Goal: Browse casually

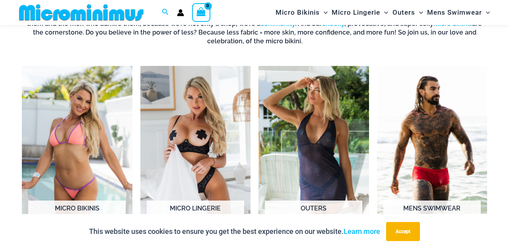
scroll to position [332, 0]
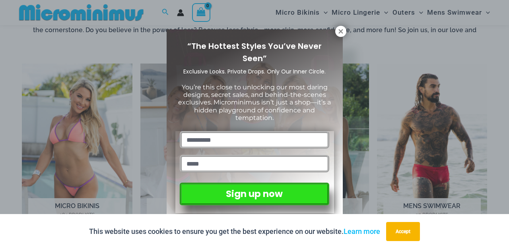
click at [342, 32] on icon at bounding box center [340, 31] width 4 height 4
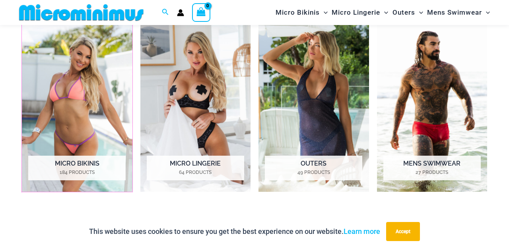
scroll to position [413, 0]
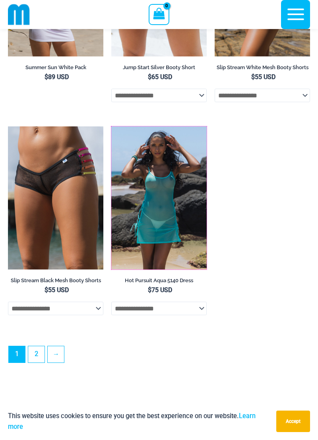
scroll to position [2167, 0]
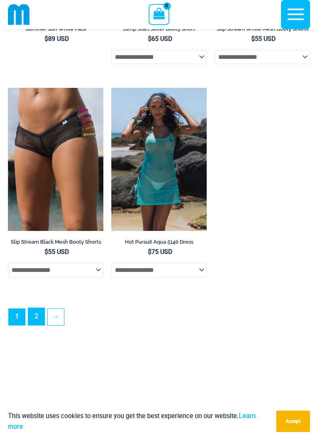
click at [37, 249] on link "2" at bounding box center [36, 316] width 16 height 17
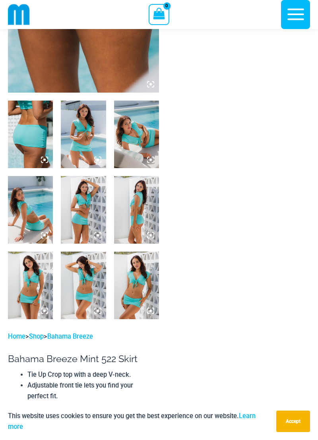
scroll to position [183, 0]
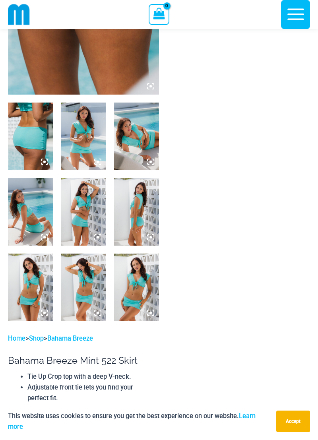
click at [27, 135] on img at bounding box center [30, 137] width 45 height 68
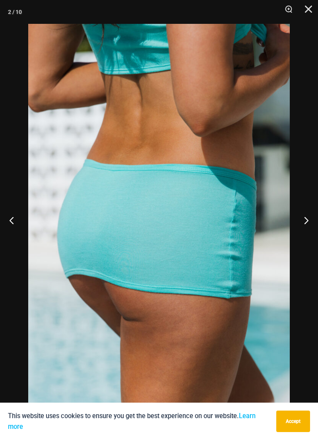
click at [303, 215] on button "Next" at bounding box center [303, 220] width 30 height 40
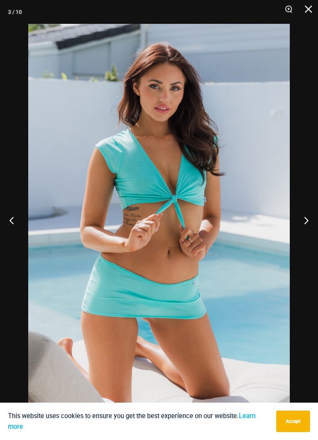
click at [299, 215] on button "Next" at bounding box center [303, 220] width 30 height 40
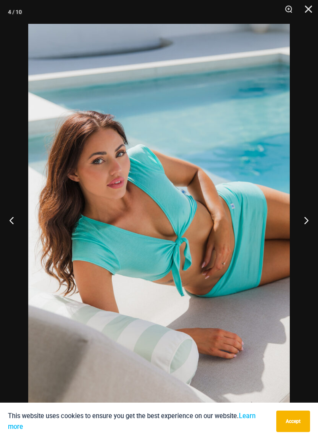
click at [299, 215] on button "Next" at bounding box center [303, 220] width 30 height 40
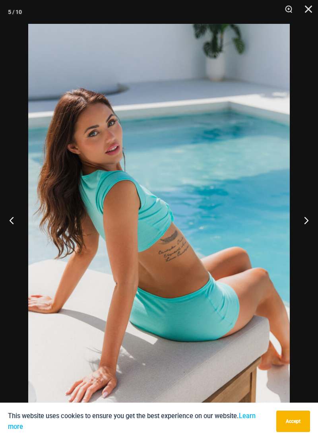
click at [299, 218] on button "Next" at bounding box center [303, 220] width 30 height 40
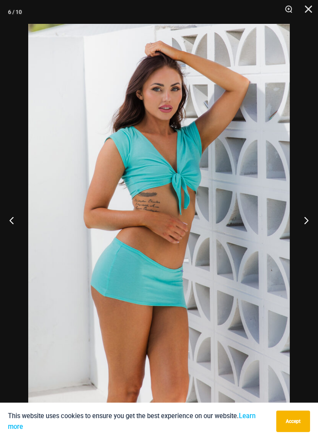
click at [299, 218] on button "Next" at bounding box center [303, 220] width 30 height 40
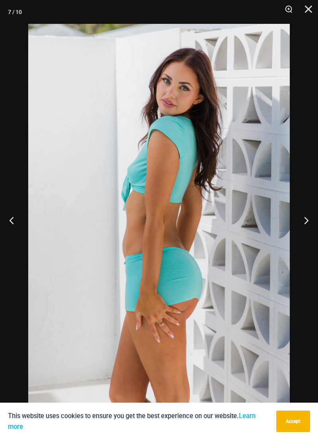
click at [298, 215] on button "Next" at bounding box center [303, 220] width 30 height 40
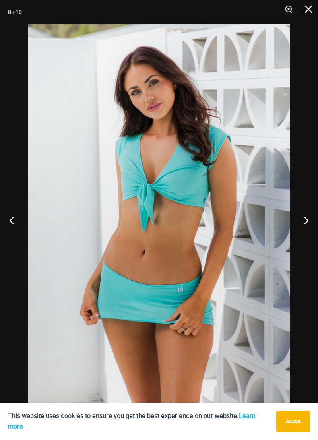
click at [297, 217] on button "Next" at bounding box center [303, 220] width 30 height 40
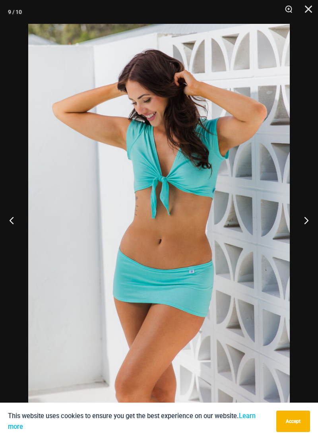
click at [297, 217] on button "Next" at bounding box center [303, 220] width 30 height 40
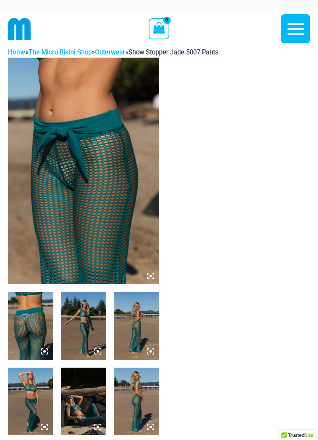
scroll to position [204, 0]
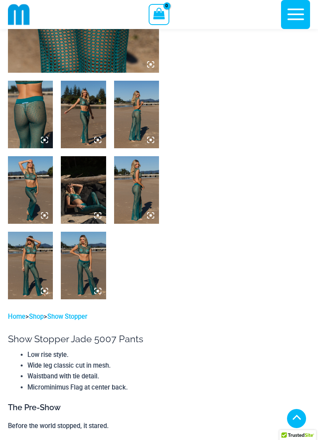
click at [27, 118] on img at bounding box center [30, 115] width 45 height 68
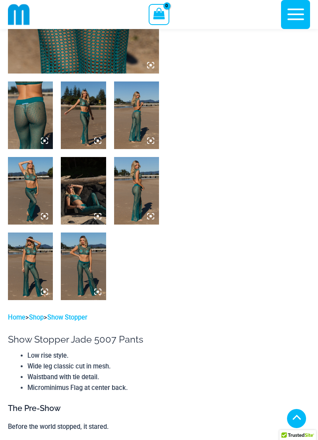
scroll to position [200, 0]
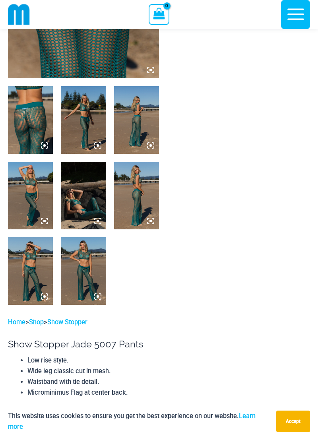
click at [30, 115] on img at bounding box center [30, 120] width 45 height 68
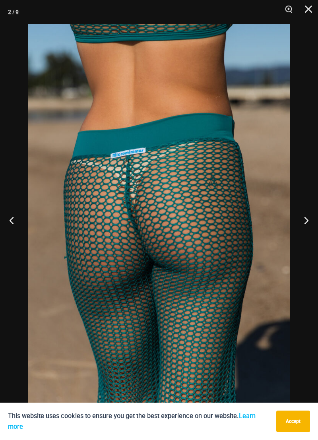
click at [300, 218] on button "Next" at bounding box center [303, 220] width 30 height 40
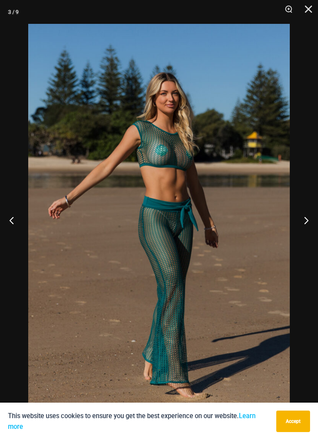
click at [300, 218] on button "Next" at bounding box center [303, 220] width 30 height 40
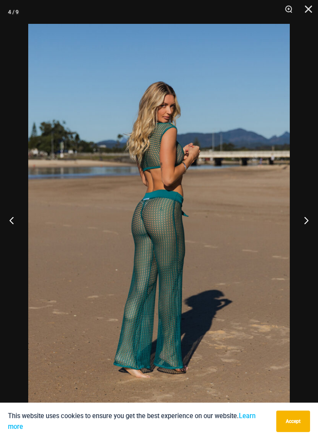
click at [301, 221] on button "Next" at bounding box center [303, 220] width 30 height 40
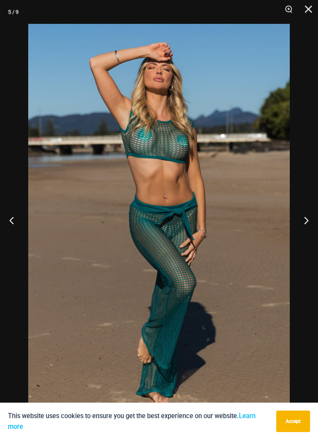
click at [301, 221] on button "Next" at bounding box center [303, 220] width 30 height 40
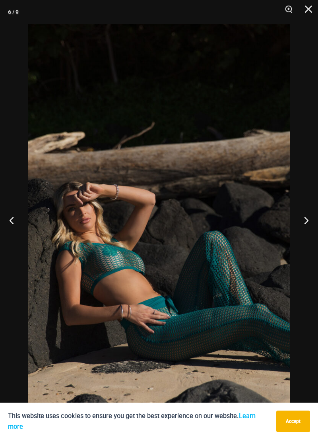
click at [301, 221] on button "Next" at bounding box center [303, 220] width 30 height 40
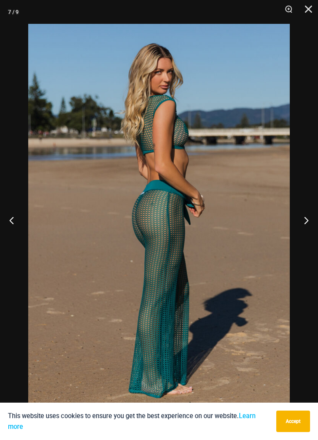
click at [299, 219] on button "Next" at bounding box center [303, 220] width 30 height 40
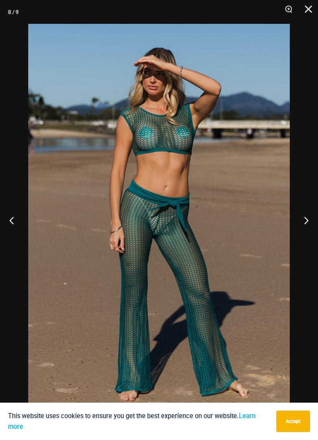
click at [300, 223] on button "Next" at bounding box center [303, 220] width 30 height 40
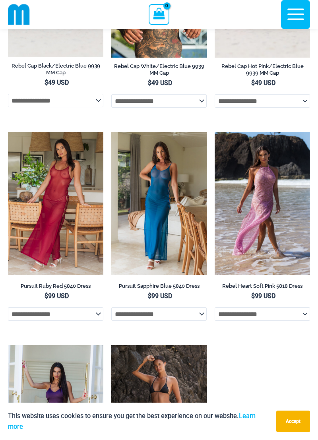
scroll to position [786, 0]
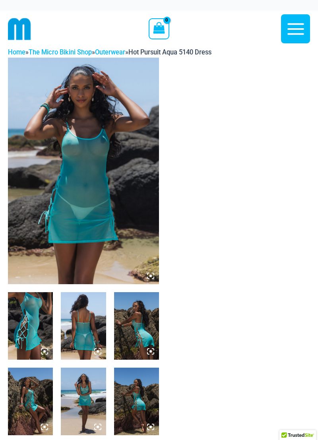
click at [57, 184] on img at bounding box center [83, 171] width 151 height 227
click at [61, 219] on img at bounding box center [83, 171] width 151 height 227
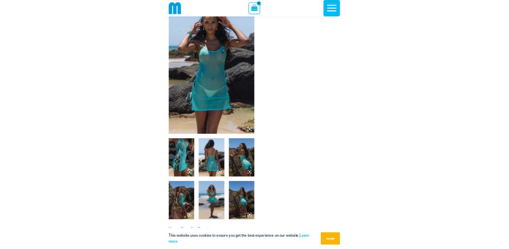
scroll to position [42, 0]
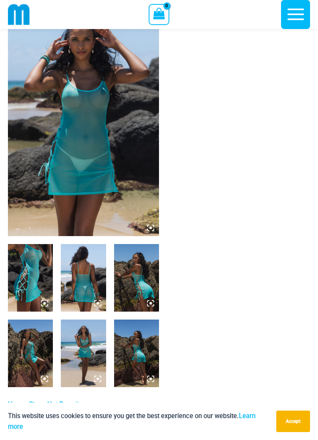
click at [64, 170] on img at bounding box center [83, 123] width 151 height 227
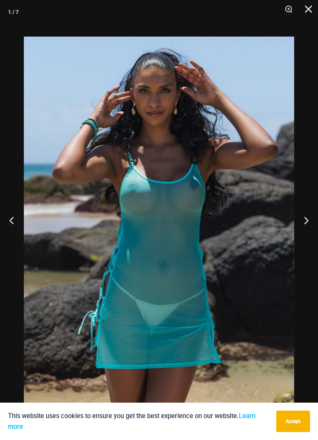
click at [296, 240] on button "Next" at bounding box center [303, 220] width 30 height 40
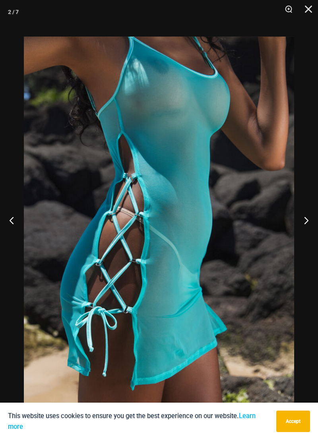
click at [298, 240] on button "Next" at bounding box center [303, 220] width 30 height 40
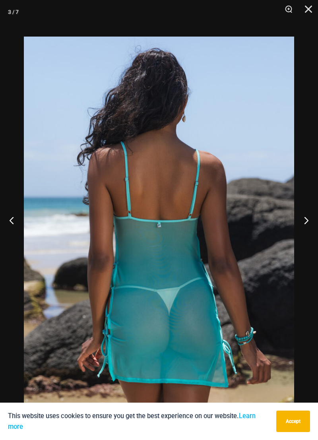
click at [297, 240] on button "Next" at bounding box center [303, 220] width 30 height 40
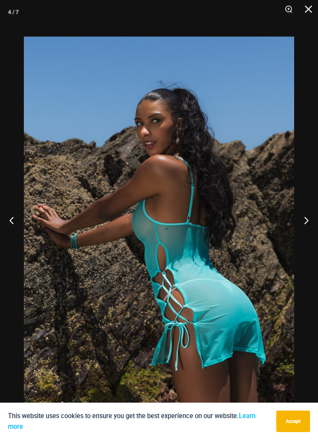
click at [297, 240] on button "Next" at bounding box center [303, 220] width 30 height 40
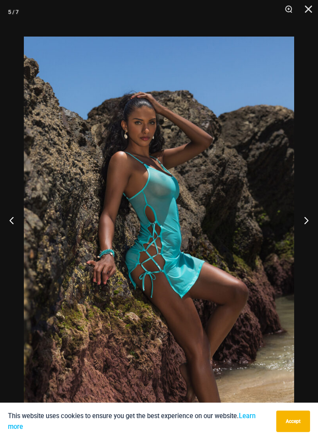
click at [297, 240] on button "Next" at bounding box center [303, 220] width 30 height 40
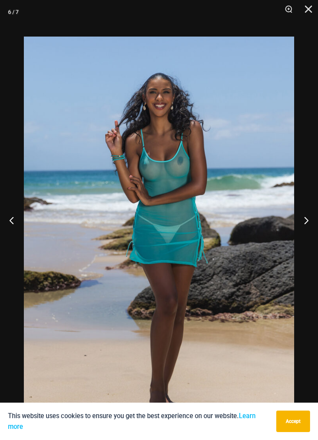
click at [297, 240] on button "Next" at bounding box center [303, 220] width 30 height 40
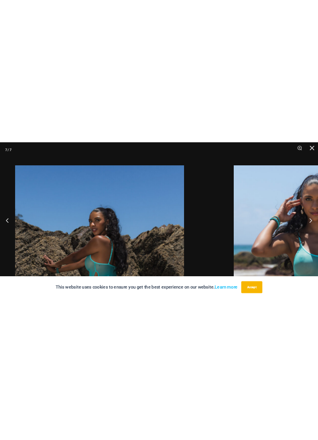
scroll to position [40, 0]
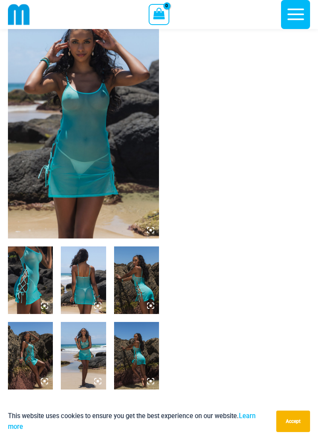
click at [290, 432] on button "Accept" at bounding box center [293, 421] width 34 height 21
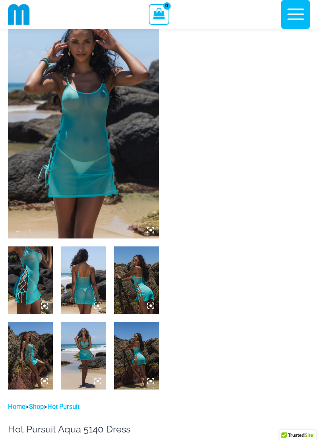
click at [77, 165] on img at bounding box center [83, 125] width 151 height 227
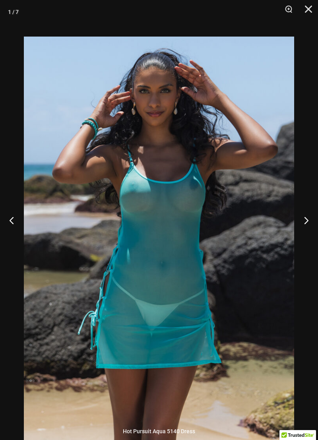
click at [301, 238] on button "Next" at bounding box center [303, 220] width 30 height 40
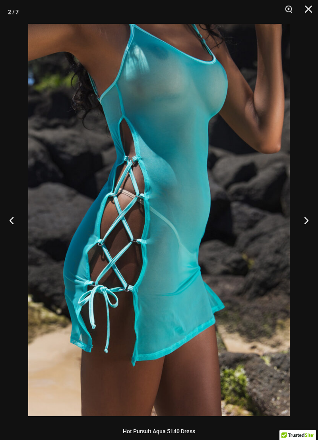
scroll to position [77, 0]
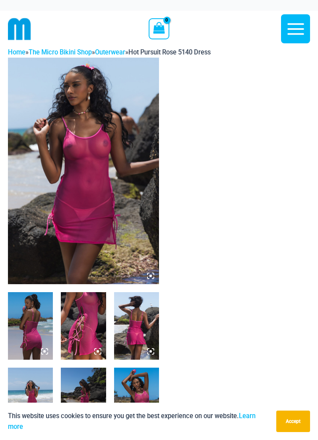
click at [82, 120] on img at bounding box center [83, 171] width 151 height 227
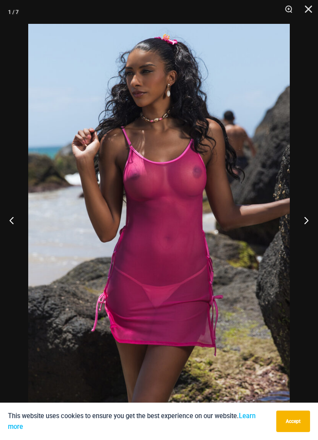
click at [302, 221] on button "Next" at bounding box center [303, 220] width 30 height 40
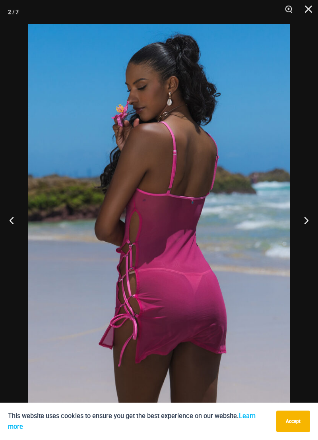
click at [302, 221] on button "Next" at bounding box center [303, 220] width 30 height 40
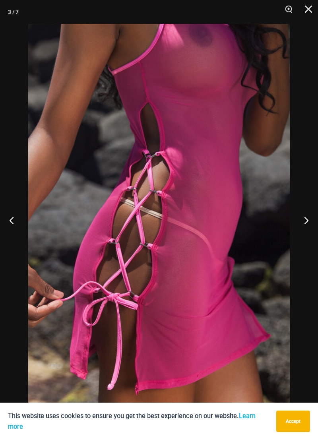
click at [309, 216] on button "Next" at bounding box center [303, 220] width 30 height 40
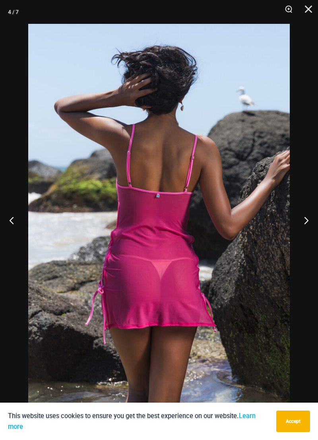
click at [309, 216] on button "Next" at bounding box center [303, 220] width 30 height 40
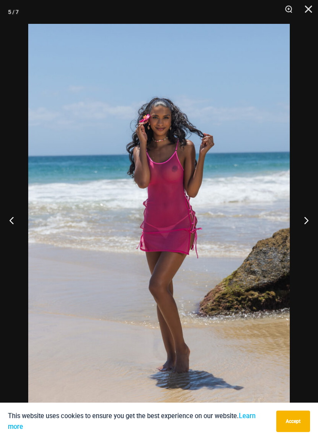
click at [308, 220] on button "Next" at bounding box center [303, 220] width 30 height 40
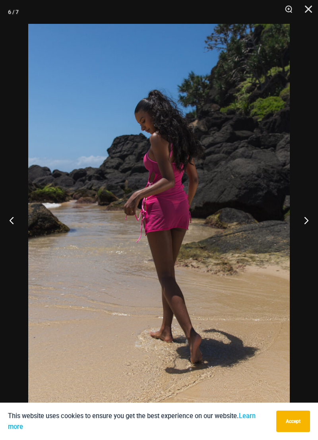
click at [309, 223] on button "Next" at bounding box center [303, 220] width 30 height 40
